Goal: Information Seeking & Learning: Learn about a topic

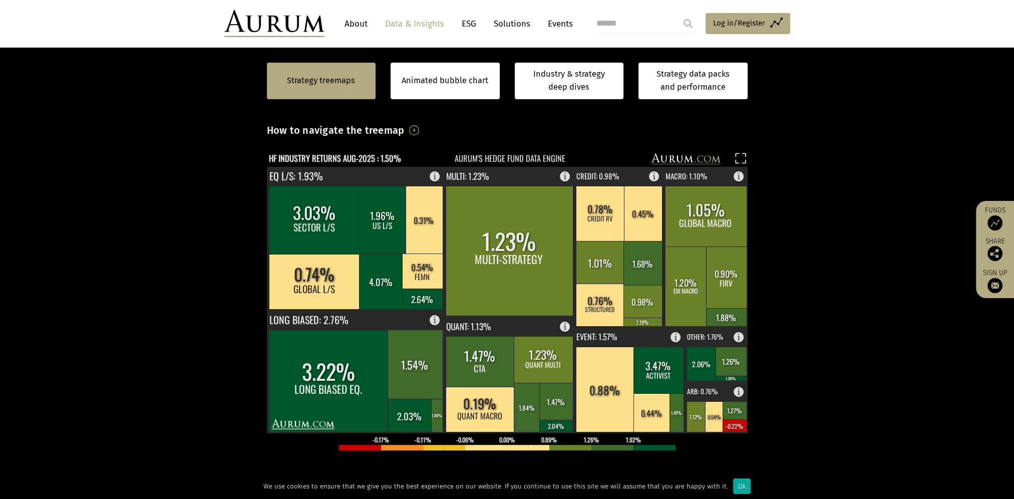
scroll to position [250, 0]
click at [492, 408] on rect at bounding box center [480, 408] width 69 height 45
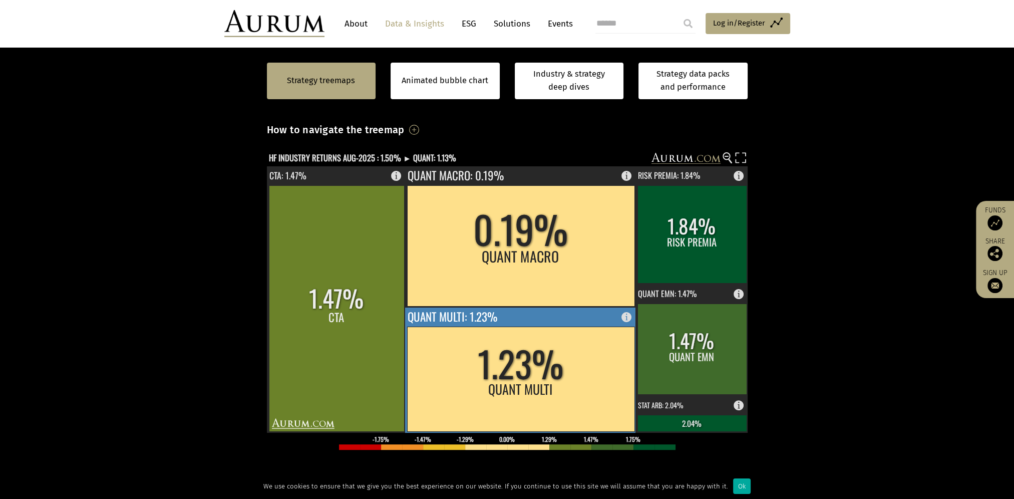
click at [517, 385] on rect at bounding box center [520, 379] width 227 height 105
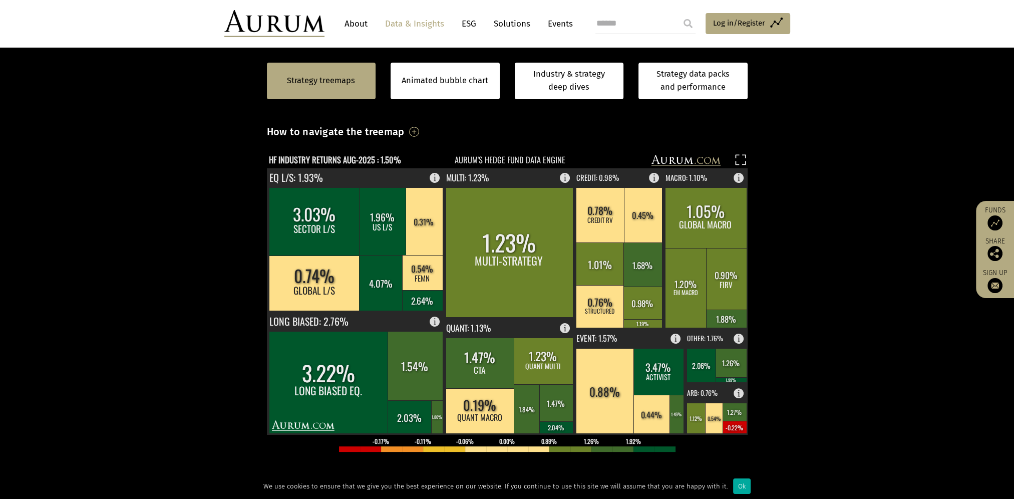
scroll to position [250, 0]
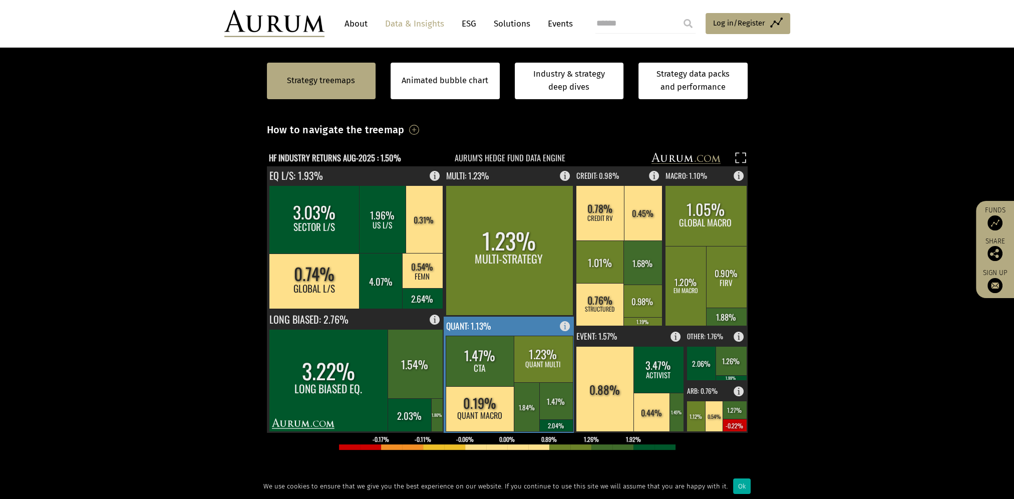
click at [469, 398] on rect at bounding box center [480, 408] width 69 height 45
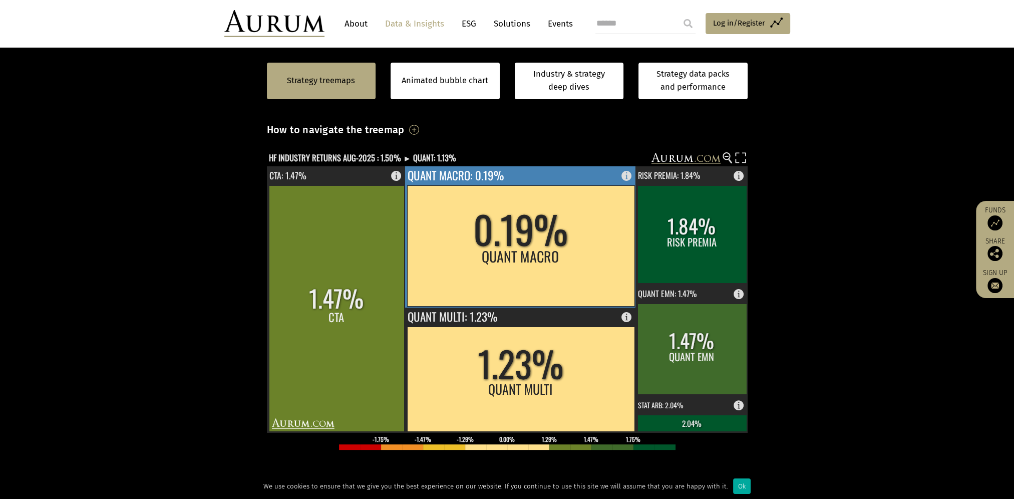
click at [526, 255] on rect at bounding box center [520, 245] width 227 height 121
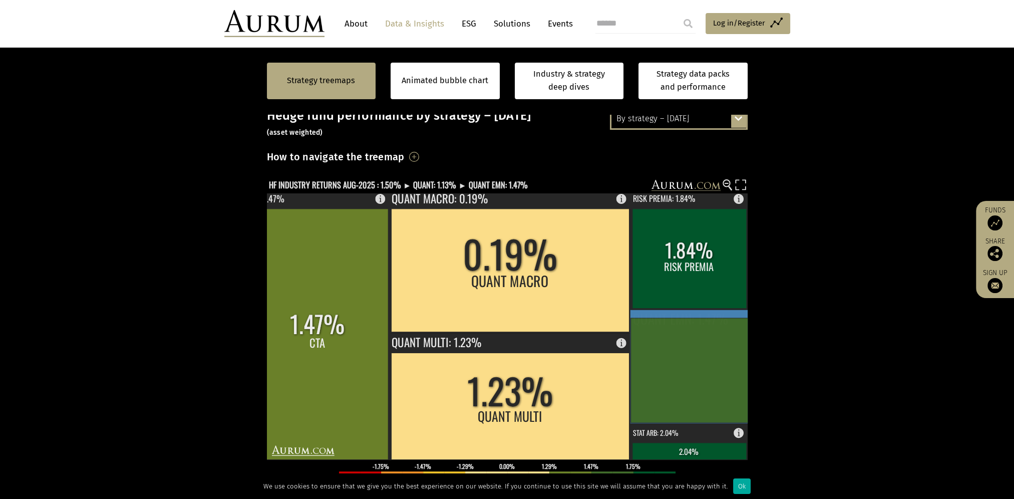
scroll to position [100, 0]
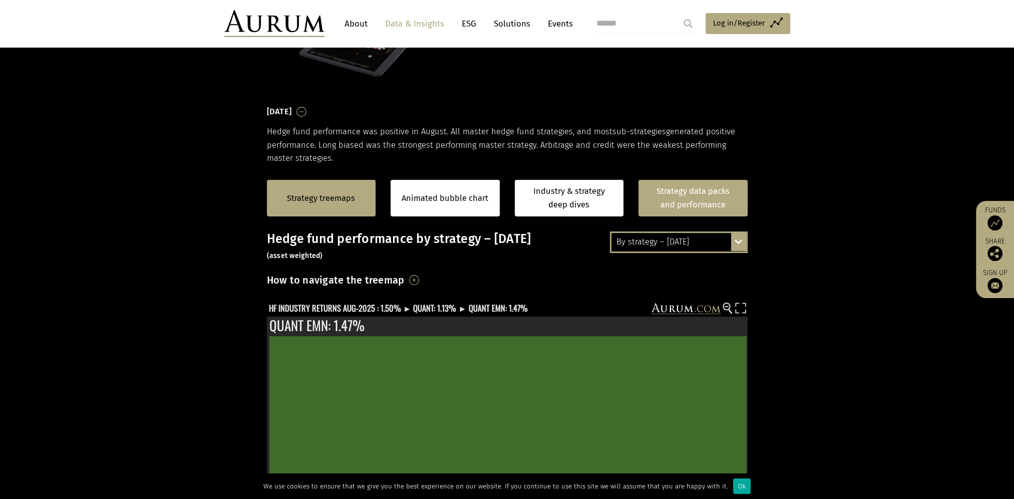
click at [707, 201] on link "Strategy data packs and performance" at bounding box center [692, 198] width 109 height 37
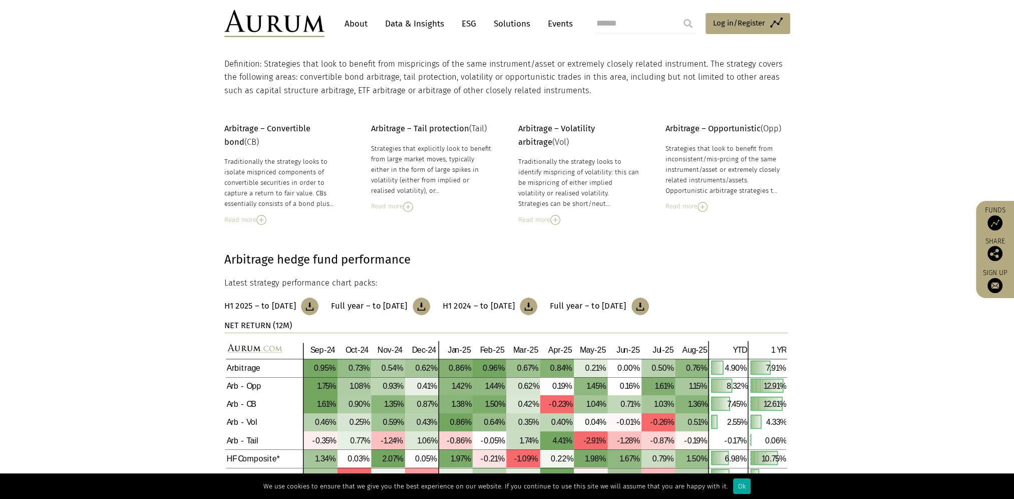
scroll to position [100, 0]
